Goal: Check status: Check status

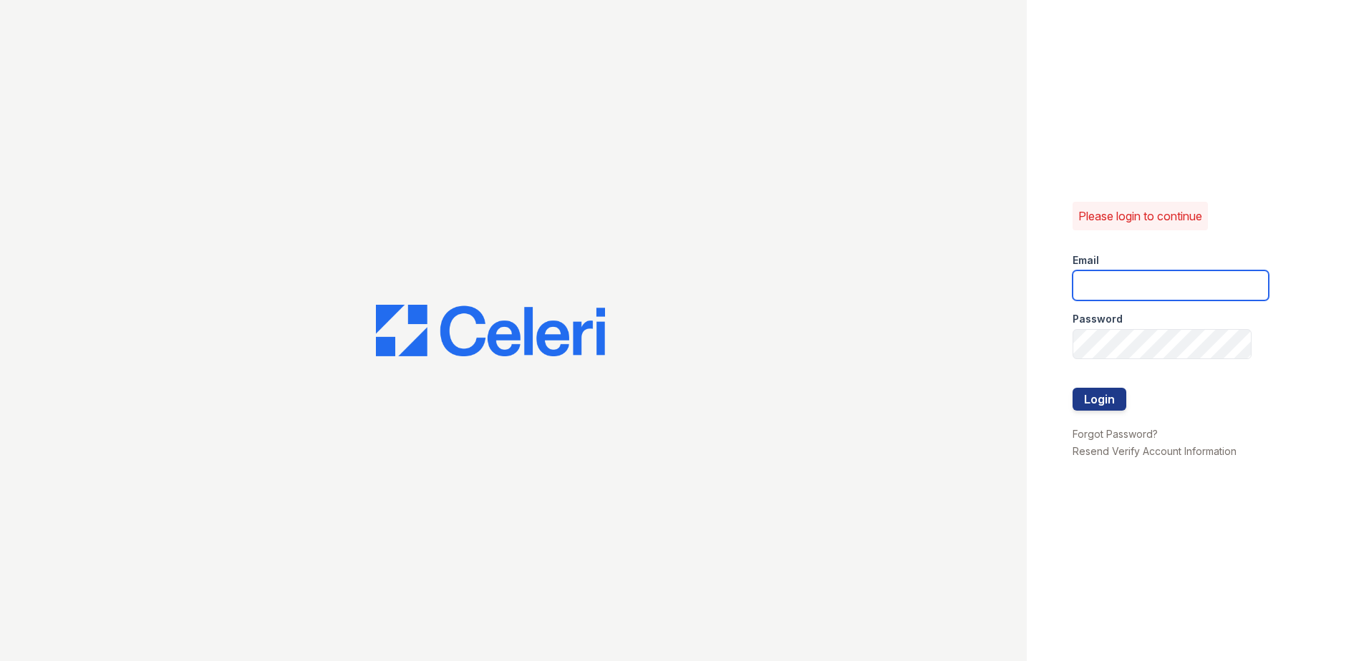
click at [1104, 284] on input "email" at bounding box center [1170, 286] width 196 height 30
type input "arriveodentonsouth@trinity-pm.com"
click at [1092, 398] on button "Login" at bounding box center [1099, 399] width 54 height 23
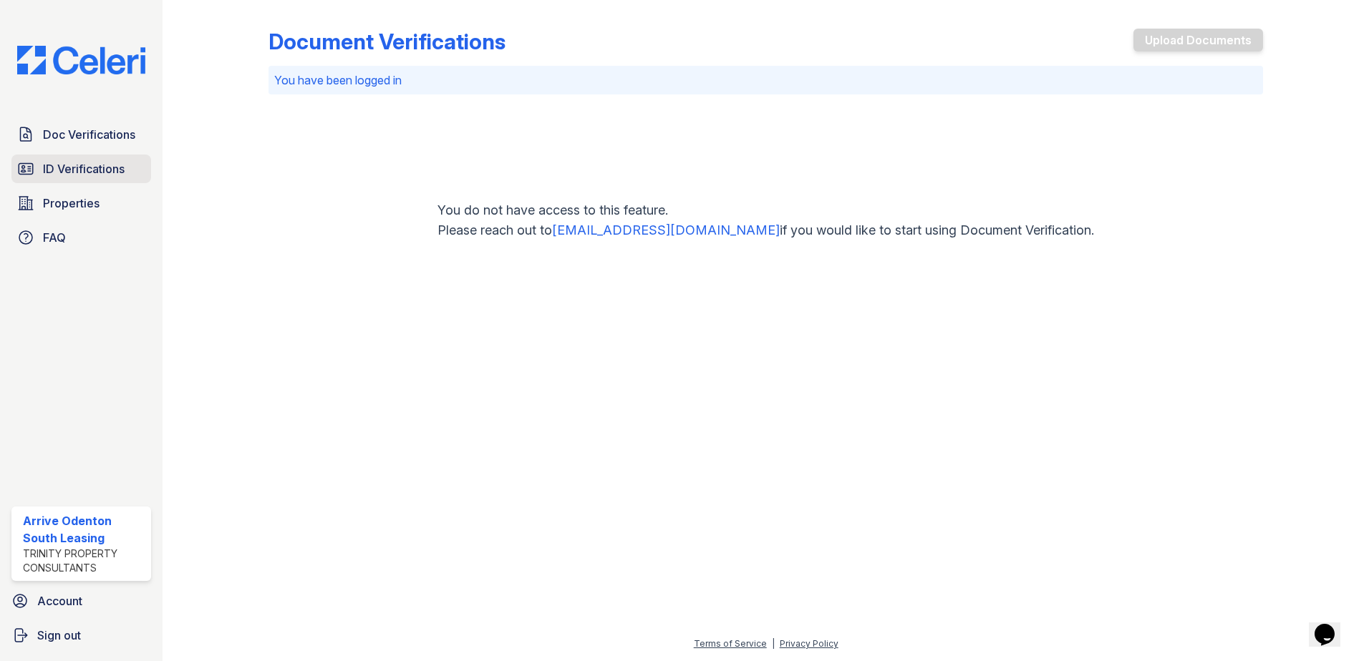
click at [79, 173] on span "ID Verifications" at bounding box center [84, 168] width 82 height 17
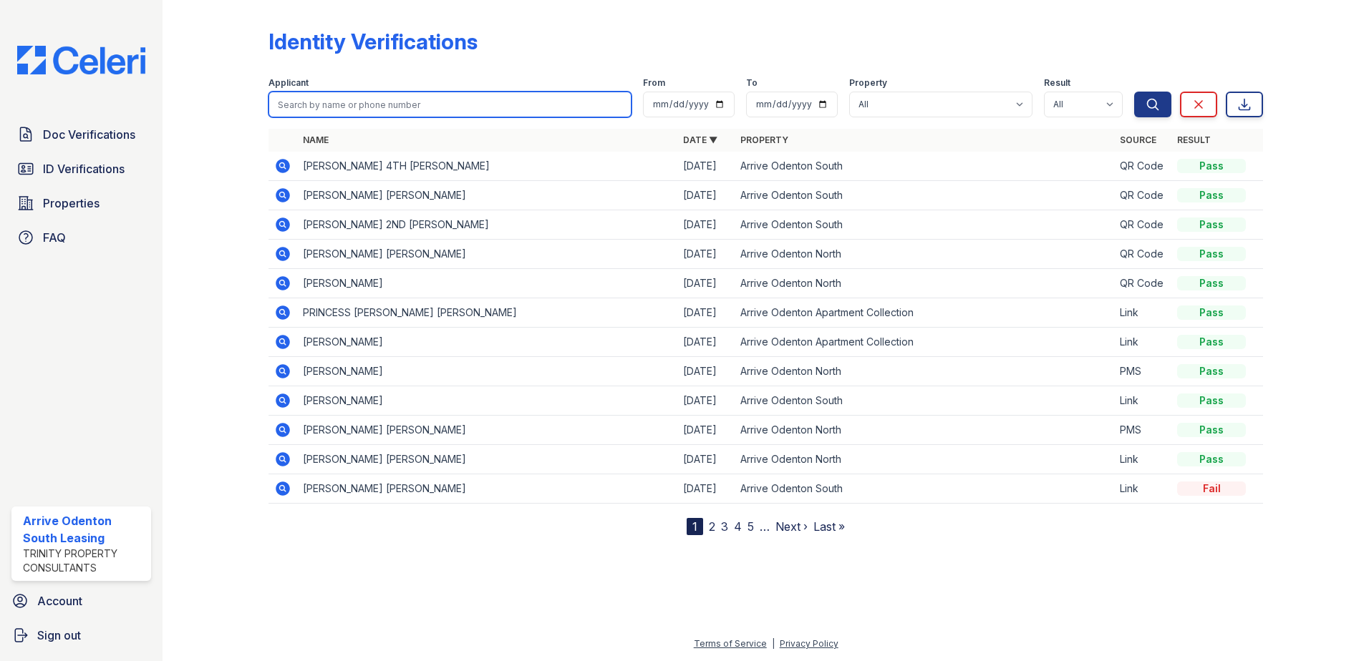
click at [306, 105] on input "search" at bounding box center [449, 105] width 363 height 26
type input "pia"
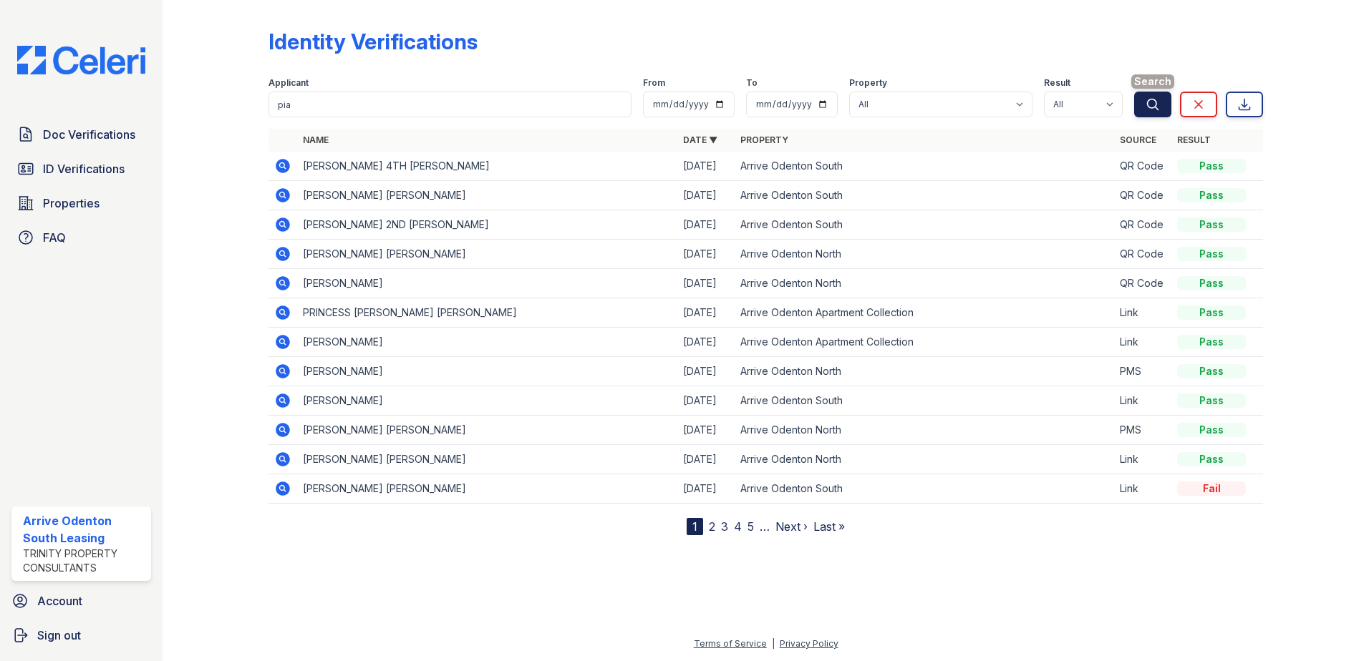
click at [1155, 109] on icon "submit" at bounding box center [1152, 104] width 14 height 14
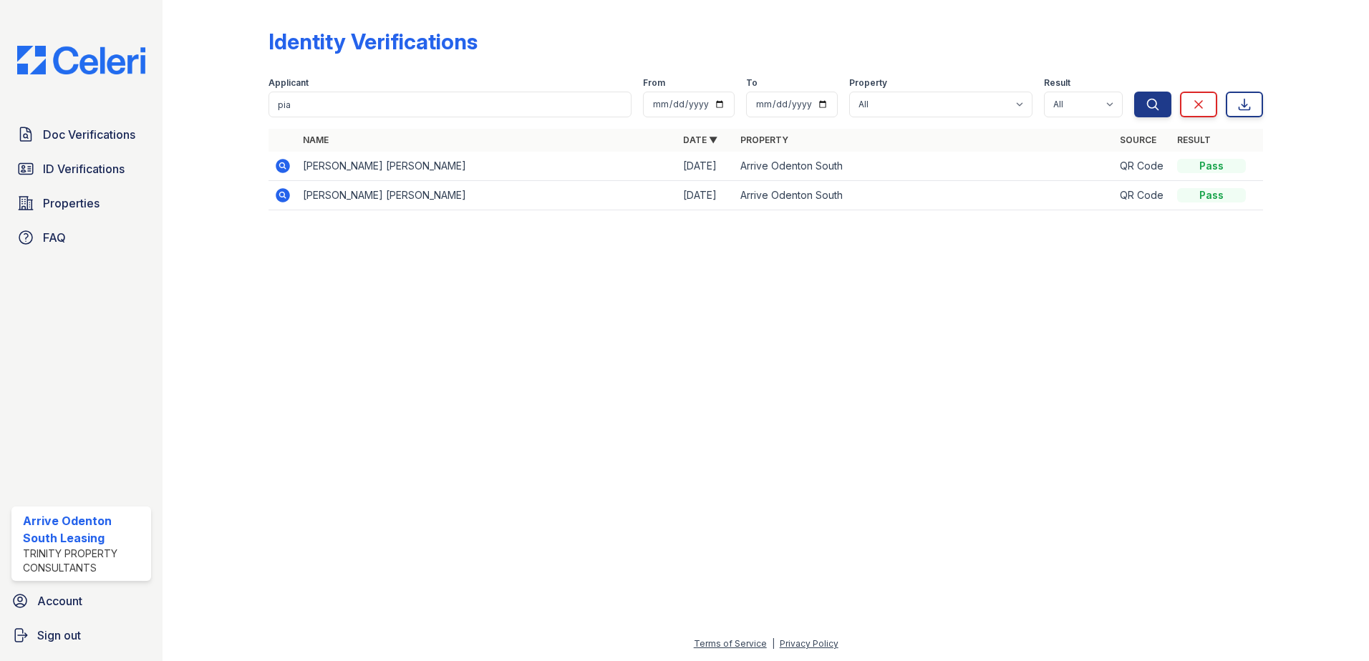
click at [281, 198] on icon at bounding box center [283, 195] width 14 height 14
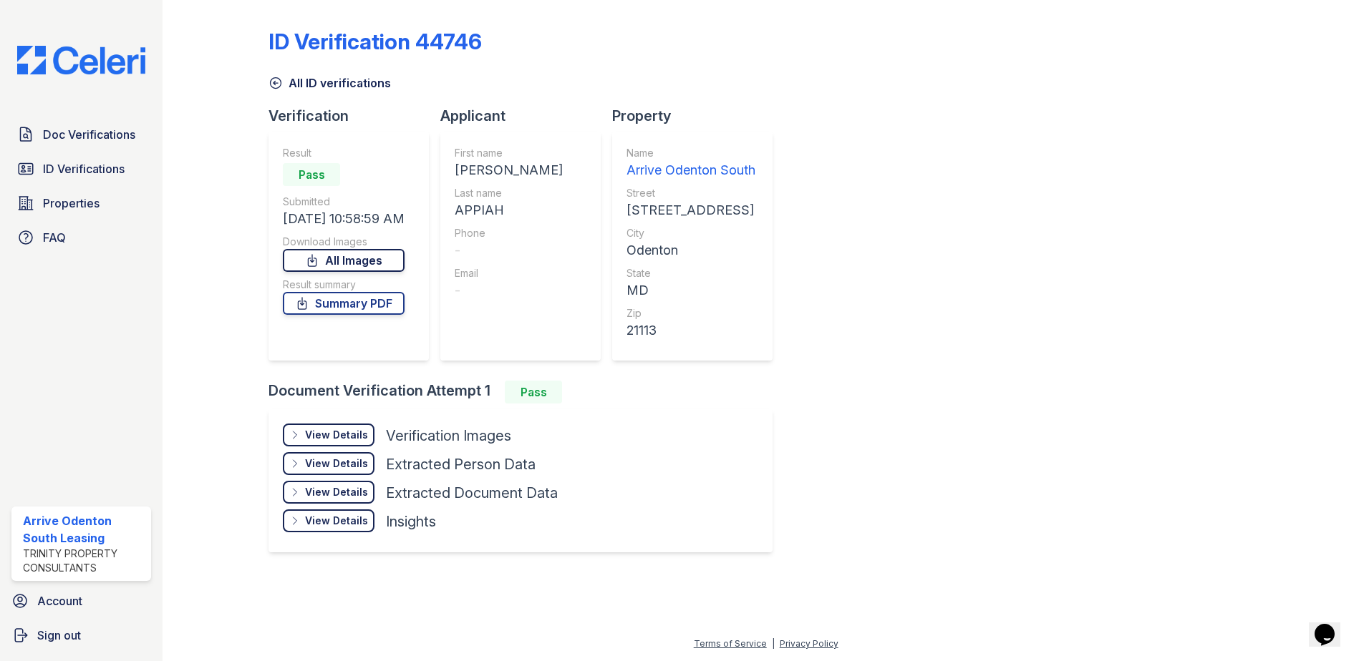
click at [350, 261] on link "All Images" at bounding box center [344, 260] width 122 height 23
click at [346, 436] on div "View Details" at bounding box center [336, 435] width 63 height 14
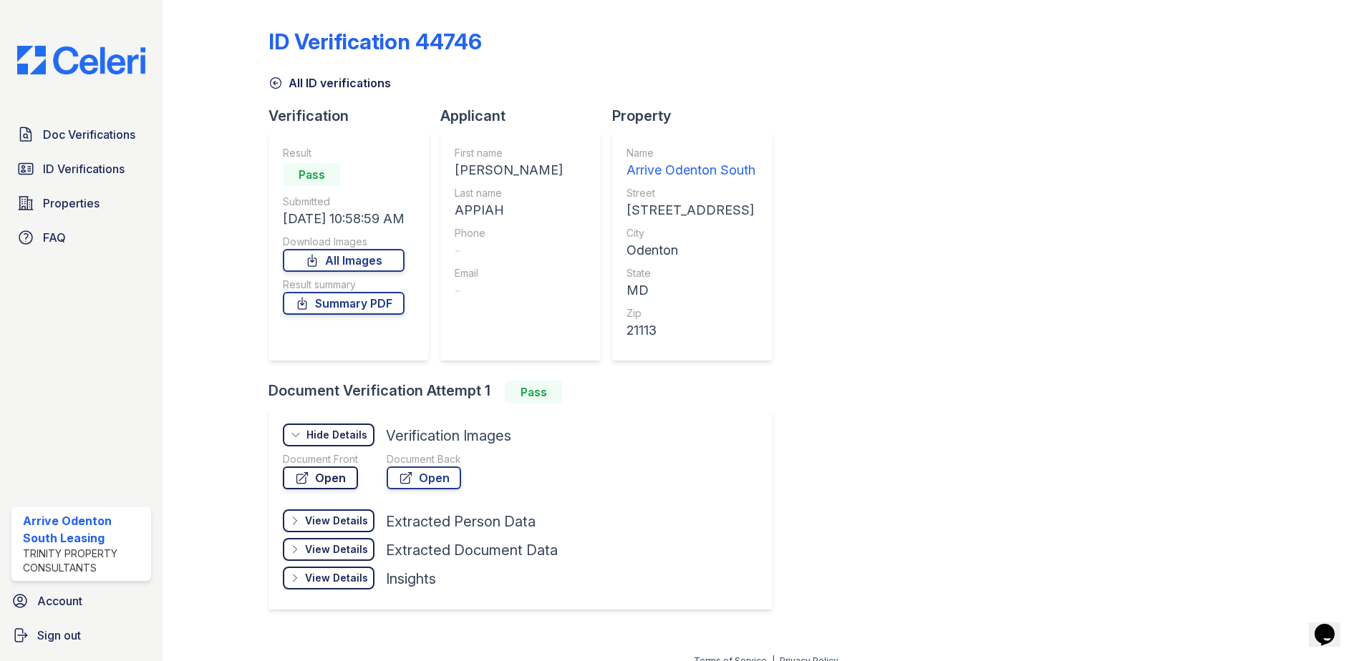
click at [333, 478] on link "Open" at bounding box center [320, 478] width 75 height 23
